Goal: Find specific page/section: Find specific page/section

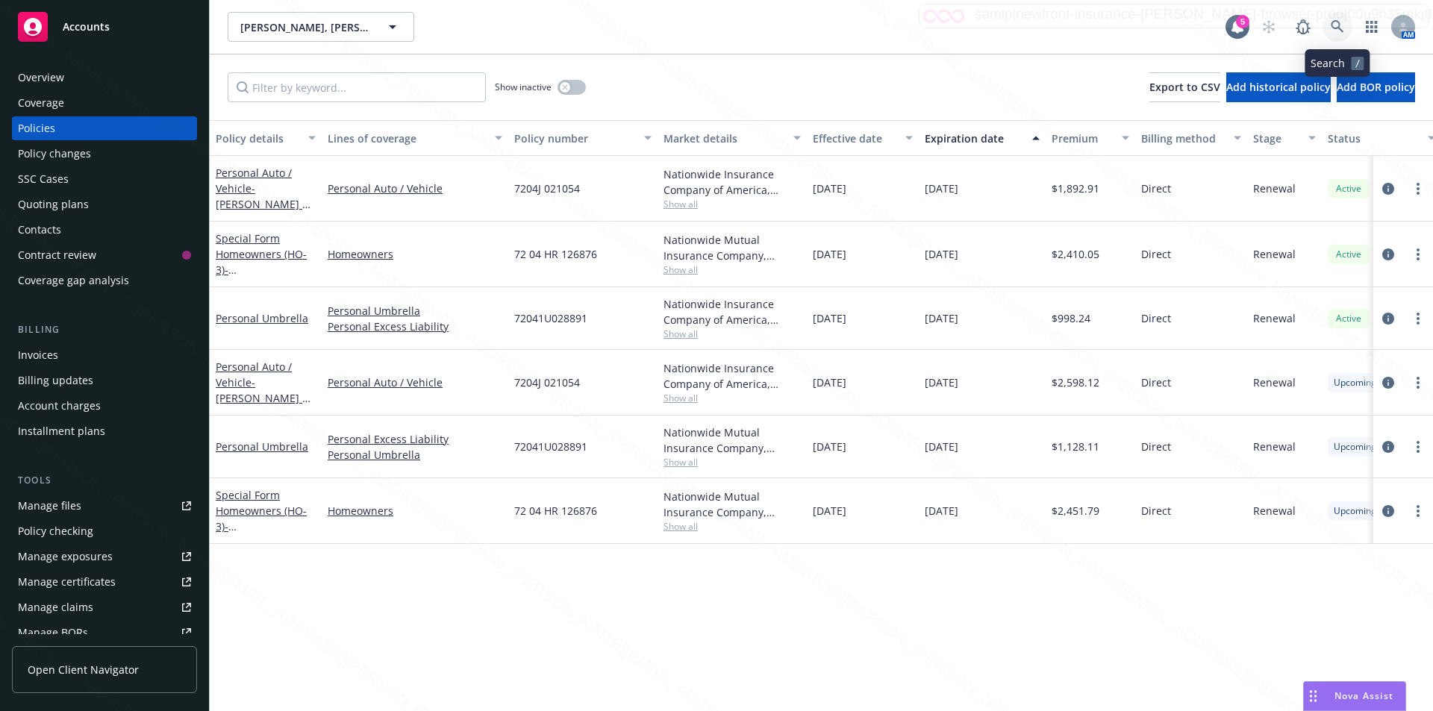
click at [1342, 22] on icon at bounding box center [1337, 26] width 13 height 13
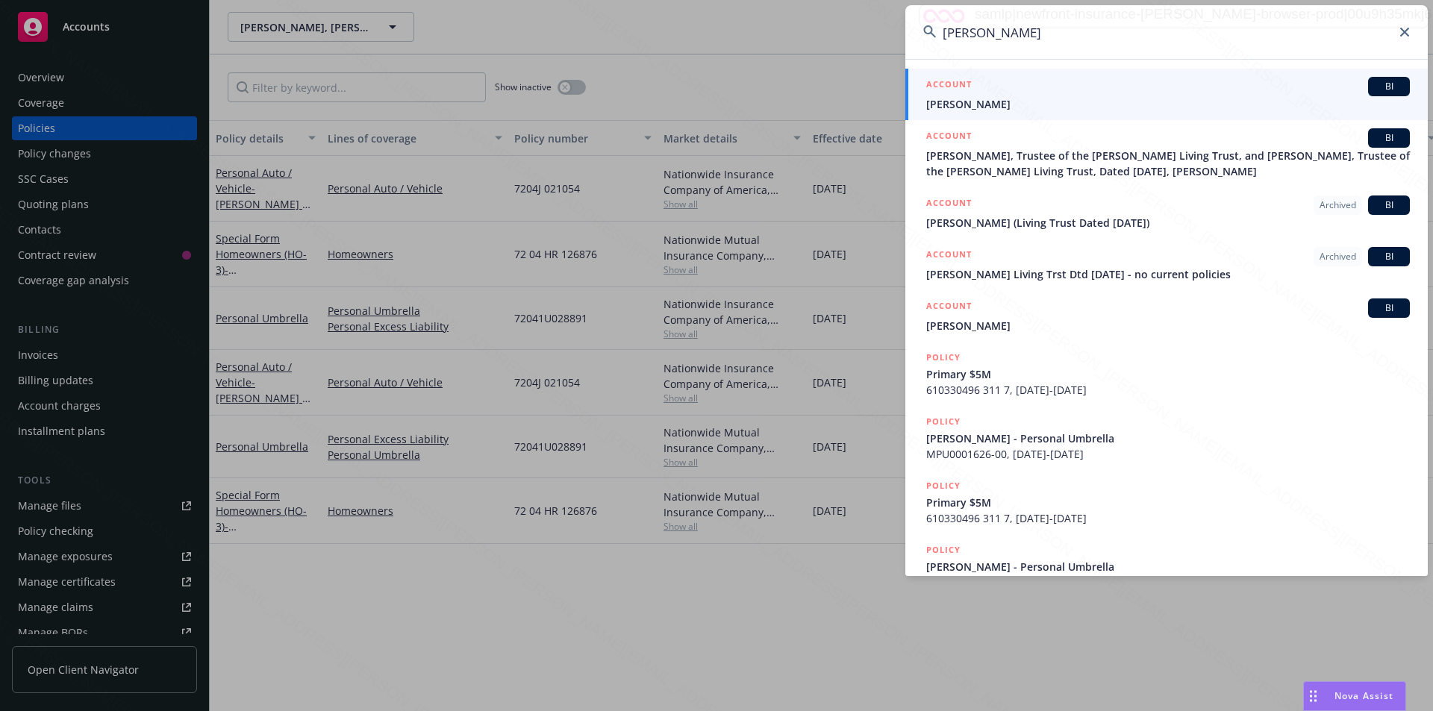
type input "[PERSON_NAME]"
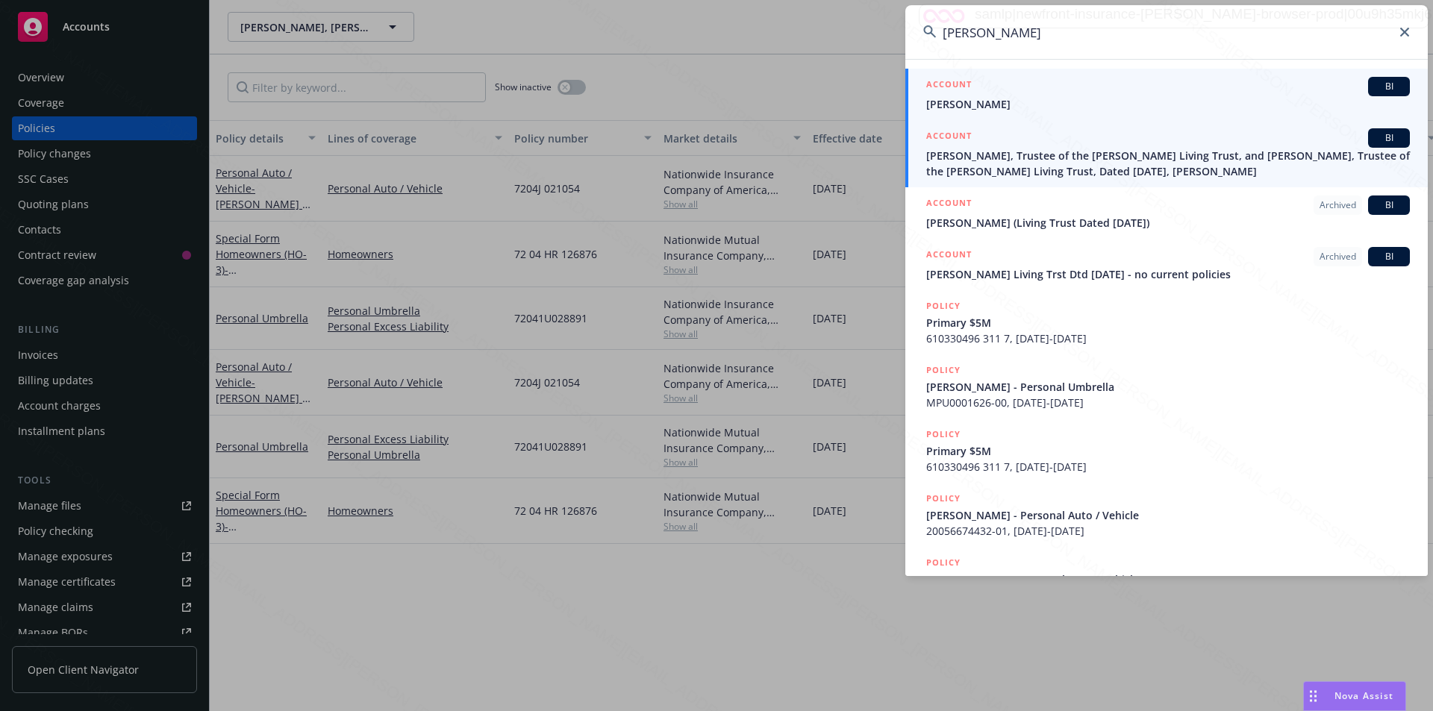
click at [998, 101] on span "[PERSON_NAME]" at bounding box center [1168, 104] width 484 height 16
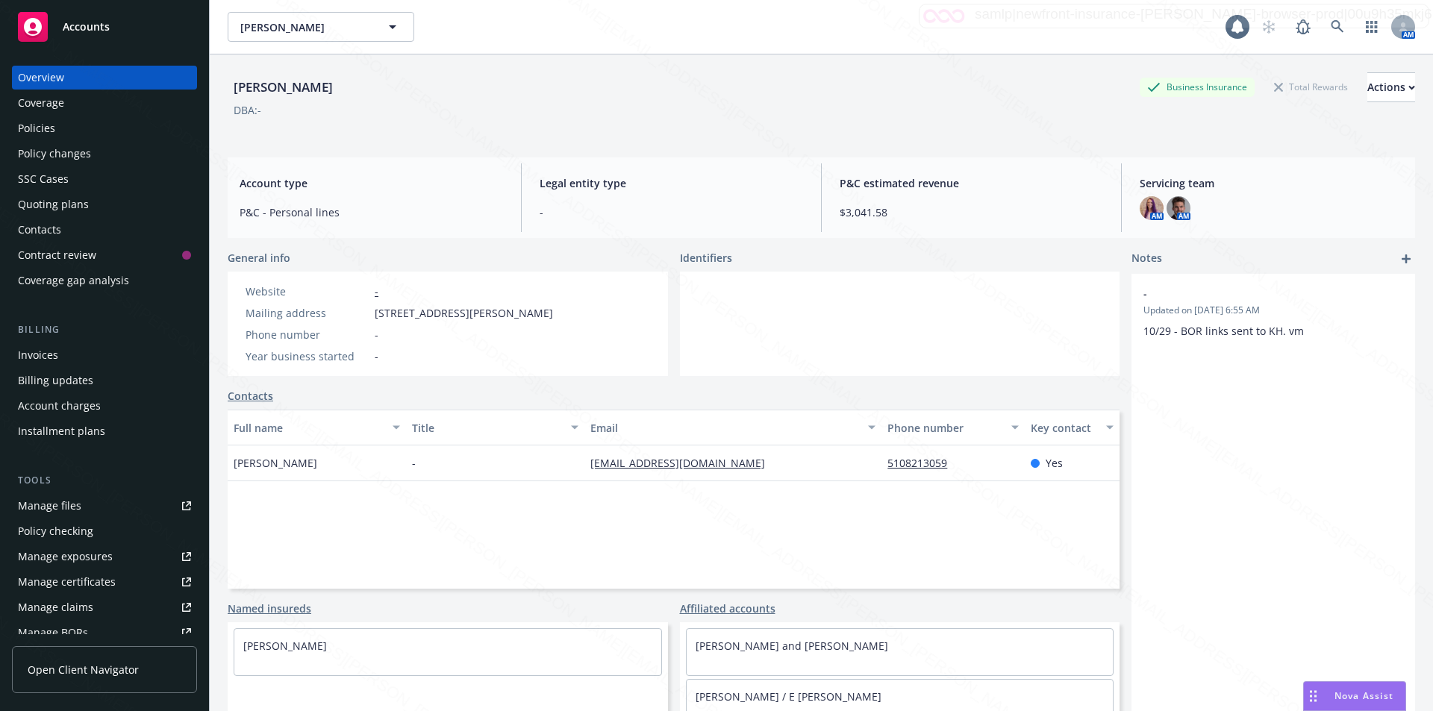
click at [51, 130] on div "Policies" at bounding box center [36, 128] width 37 height 24
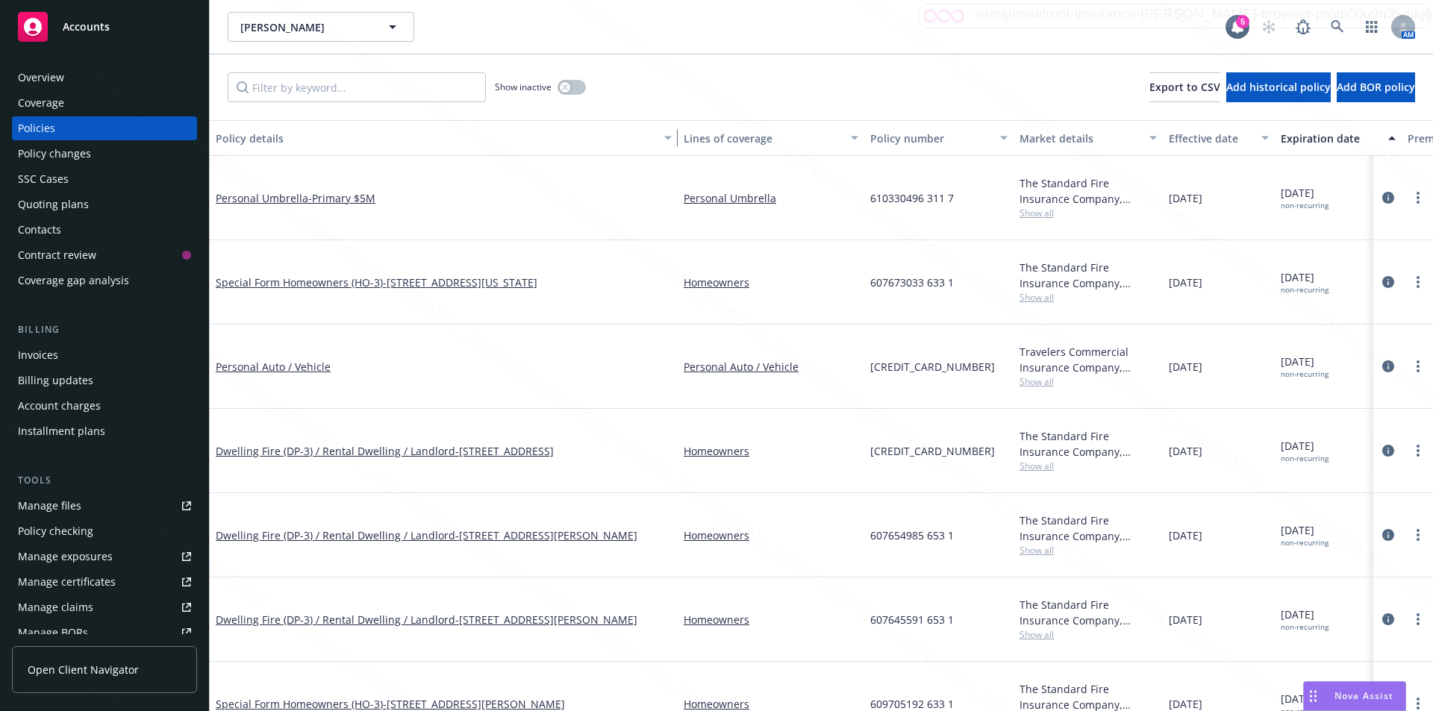
drag, startPoint x: 321, startPoint y: 140, endPoint x: 677, endPoint y: 172, distance: 357.6
click at [677, 172] on div "Policy details Lines of coverage Policy number Market details Effective date Ex…" at bounding box center [822, 415] width 1224 height 591
